Goal: Transaction & Acquisition: Purchase product/service

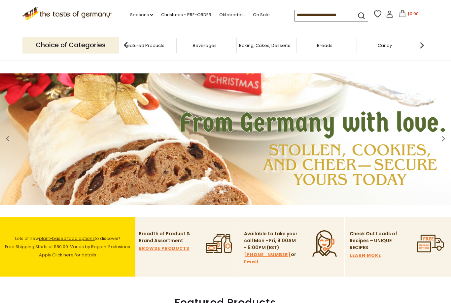
click at [111, 43] on span "Taste of Germany Collections" at bounding box center [84, 46] width 53 height 10
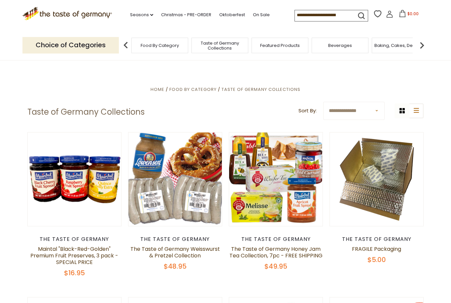
click at [193, 41] on span "Taste of Germany Collections" at bounding box center [219, 46] width 53 height 10
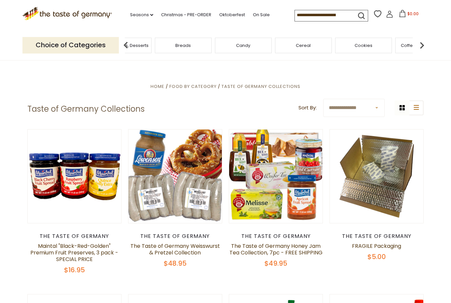
scroll to position [3, 0]
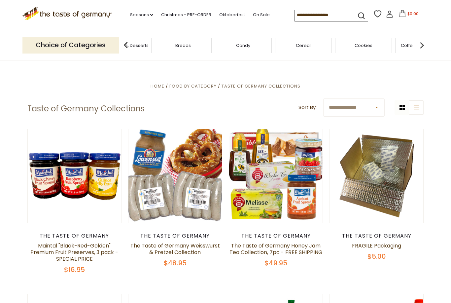
click at [422, 54] on div "Choice of Categories Food By Category Taste of Germany Collections Featured Pro…" at bounding box center [225, 44] width 406 height 29
click at [423, 47] on img at bounding box center [421, 45] width 13 height 13
click at [424, 46] on img at bounding box center [421, 45] width 13 height 13
click at [419, 48] on img at bounding box center [421, 45] width 13 height 13
click at [419, 45] on img at bounding box center [421, 45] width 13 height 13
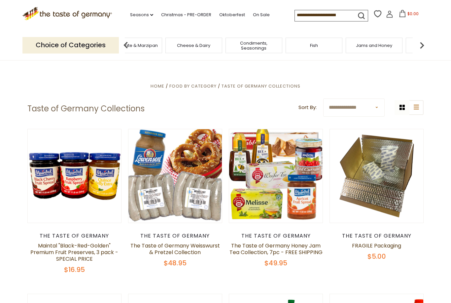
click at [419, 43] on img at bounding box center [421, 45] width 13 height 13
click at [417, 42] on img at bounding box center [421, 45] width 13 height 13
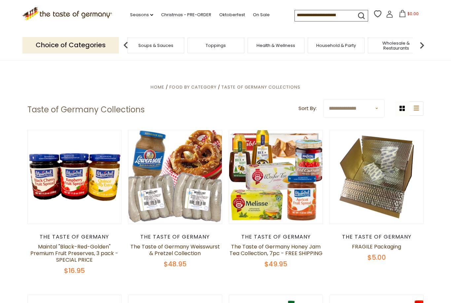
scroll to position [0, 0]
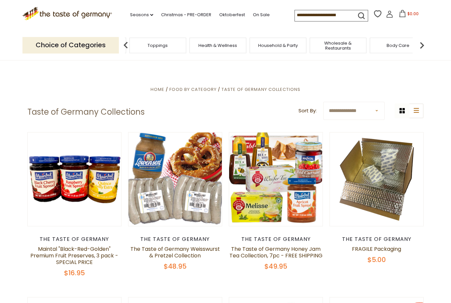
click at [420, 43] on img at bounding box center [421, 45] width 13 height 13
click at [417, 45] on img at bounding box center [421, 45] width 13 height 13
click at [418, 48] on img at bounding box center [421, 45] width 13 height 13
click at [417, 46] on img at bounding box center [421, 45] width 13 height 13
click at [125, 46] on img at bounding box center [125, 45] width 13 height 13
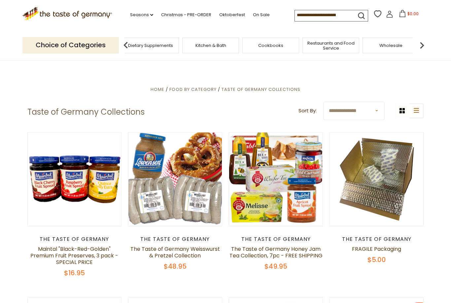
click at [130, 17] on link "Seasons dropdown_arrow" at bounding box center [141, 14] width 23 height 7
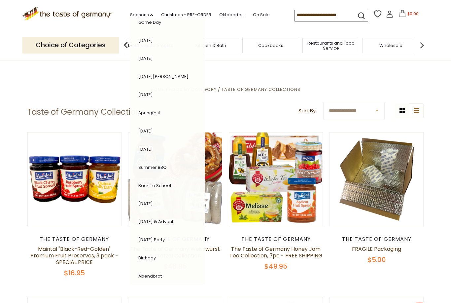
scroll to position [46, 0]
click at [298, 17] on input at bounding box center [323, 14] width 56 height 9
type input "*******"
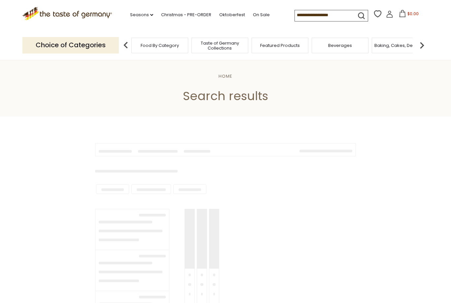
type input "*******"
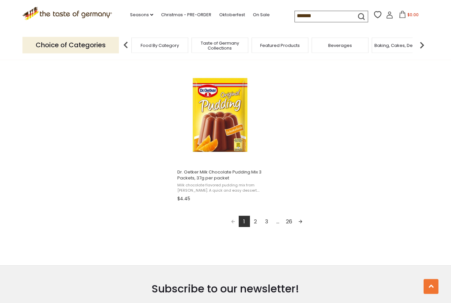
scroll to position [1126, 0]
click at [257, 222] on link "2" at bounding box center [255, 221] width 11 height 11
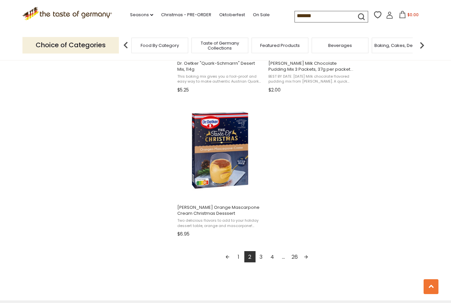
click at [260, 255] on link "3" at bounding box center [261, 256] width 11 height 11
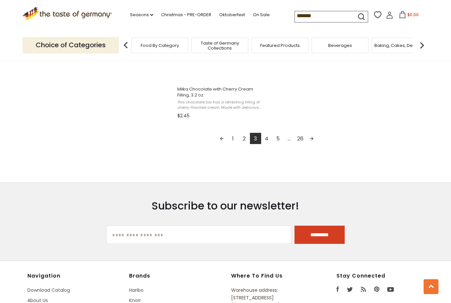
click at [271, 138] on link "4" at bounding box center [266, 138] width 11 height 11
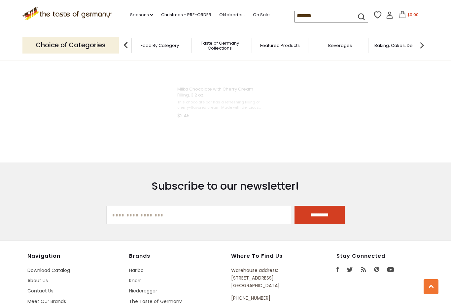
scroll to position [652, 0]
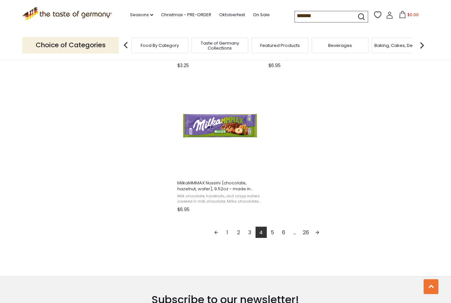
click at [275, 232] on link "5" at bounding box center [272, 231] width 11 height 11
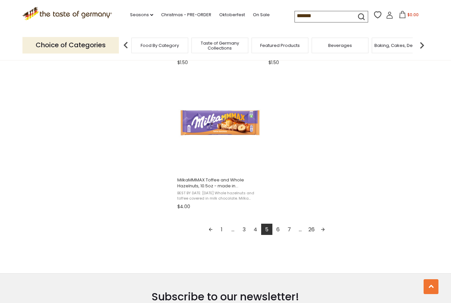
click at [279, 230] on link "6" at bounding box center [277, 228] width 11 height 11
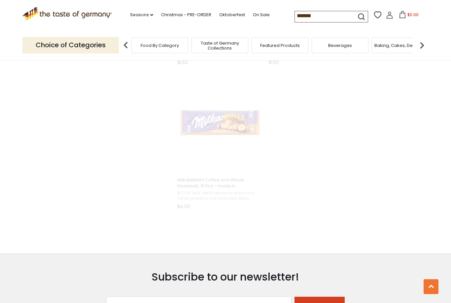
scroll to position [537, 0]
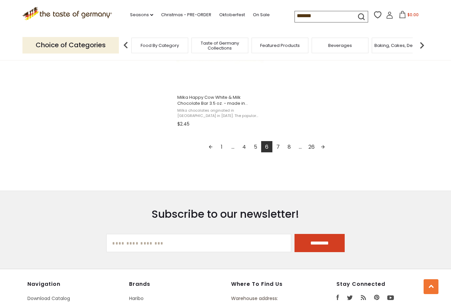
click at [280, 146] on link "7" at bounding box center [277, 146] width 11 height 11
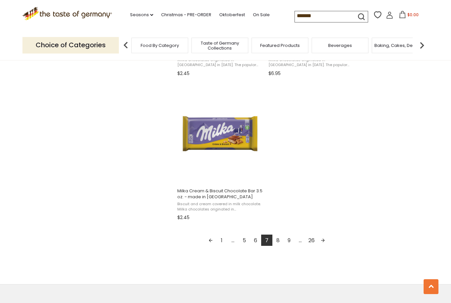
click at [279, 239] on link "8" at bounding box center [277, 239] width 11 height 11
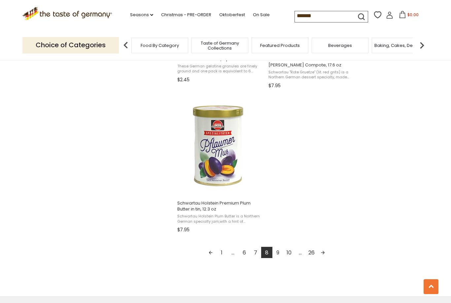
click at [279, 250] on link "9" at bounding box center [277, 252] width 11 height 11
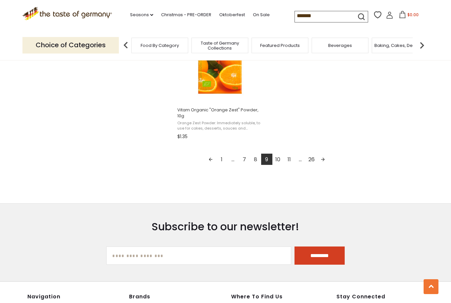
click at [280, 164] on link "10" at bounding box center [277, 159] width 11 height 11
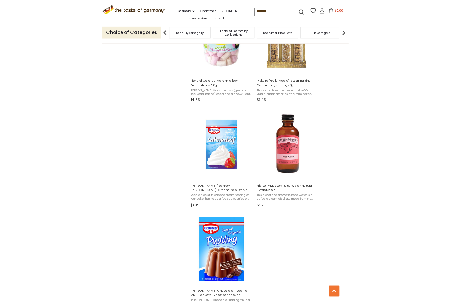
scroll to position [955, 0]
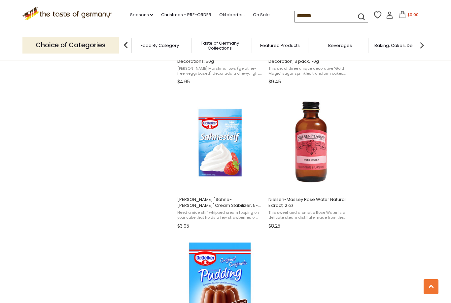
click at [220, 139] on img "Dr. Oetker" at bounding box center [219, 141] width 87 height 87
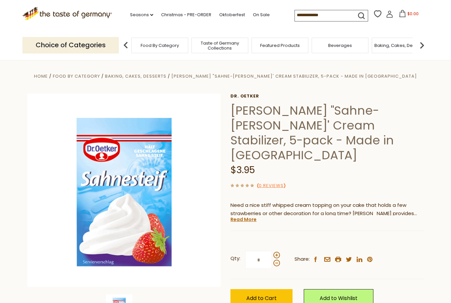
click at [124, 195] on img at bounding box center [123, 189] width 193 height 193
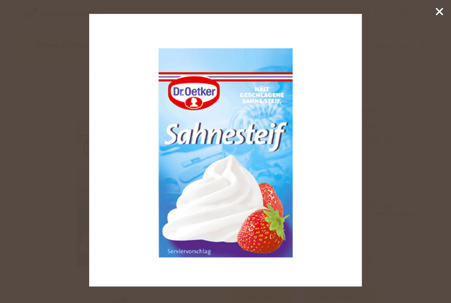
click at [442, 8] on icon at bounding box center [439, 12] width 10 height 10
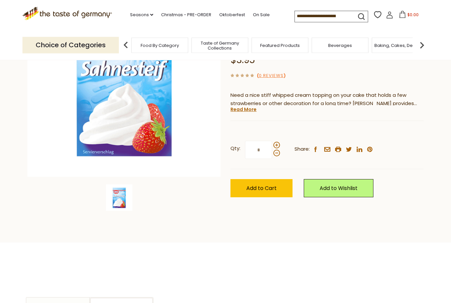
scroll to position [110, 0]
click at [121, 196] on img at bounding box center [119, 197] width 26 height 26
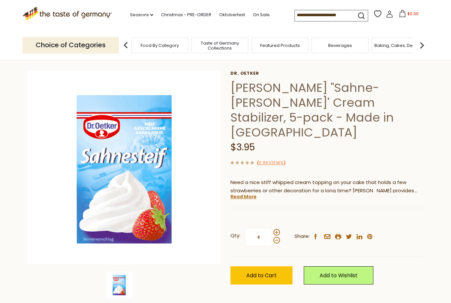
scroll to position [13, 0]
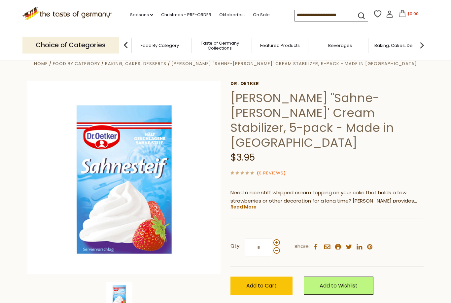
click at [245, 203] on link "Read More" at bounding box center [243, 206] width 26 height 7
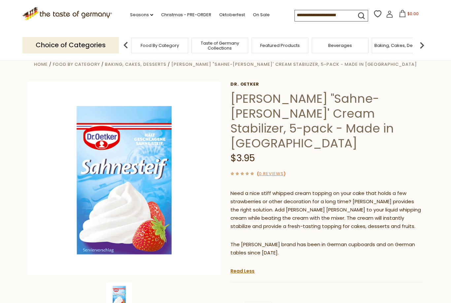
scroll to position [0, 0]
